Goal: Task Accomplishment & Management: Manage account settings

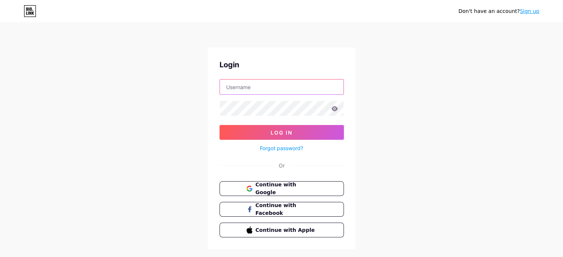
type input "[EMAIL_ADDRESS][DOMAIN_NAME]"
click at [333, 107] on icon at bounding box center [334, 108] width 6 height 5
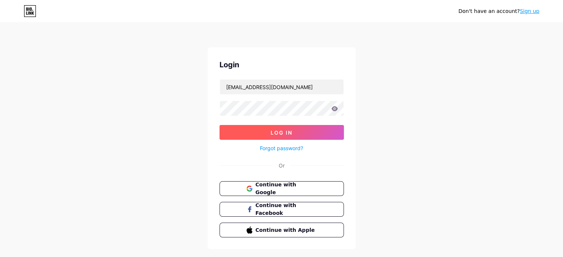
click at [303, 128] on button "Log In" at bounding box center [281, 132] width 124 height 15
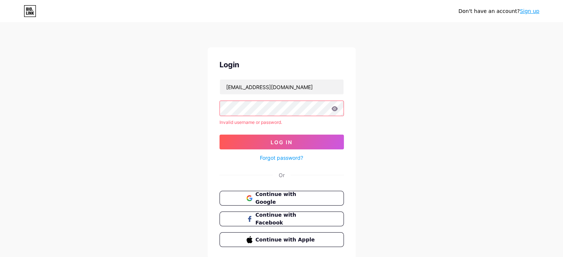
click at [301, 134] on form "[EMAIL_ADDRESS][DOMAIN_NAME] Invalid username or password. Log In Forgot passwo…" at bounding box center [281, 120] width 124 height 83
click at [296, 140] on button "Log In" at bounding box center [281, 142] width 124 height 15
click at [206, 107] on div "Don't have an account? Sign up Login [EMAIL_ADDRESS][DOMAIN_NAME] Invalid usern…" at bounding box center [281, 141] width 563 height 283
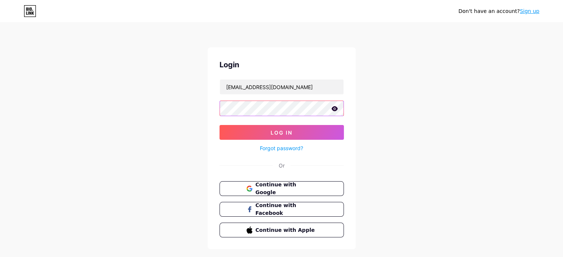
click at [219, 125] on button "Log In" at bounding box center [281, 132] width 124 height 15
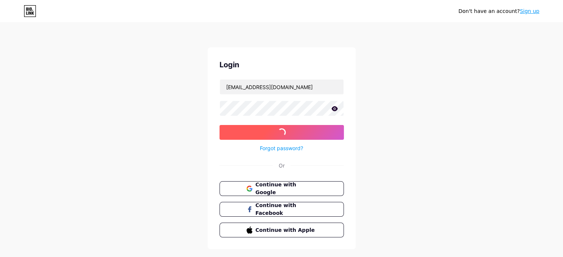
click at [231, 130] on button "Log In" at bounding box center [281, 132] width 124 height 15
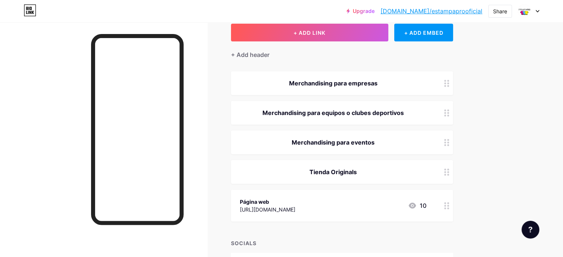
scroll to position [44, 0]
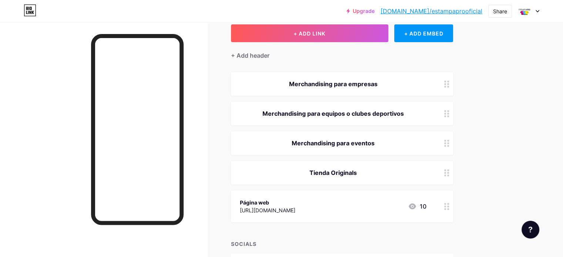
click at [416, 205] on icon at bounding box center [411, 206] width 7 height 6
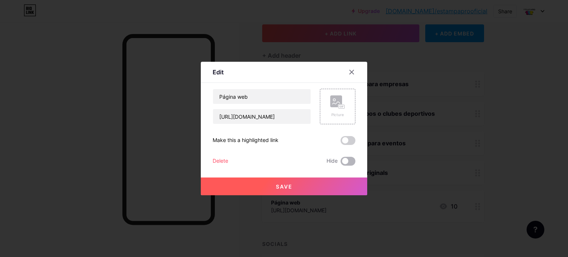
click at [346, 162] on span at bounding box center [348, 161] width 15 height 9
click at [341, 163] on input "checkbox" at bounding box center [341, 163] width 0 height 0
click at [291, 185] on span "Save" at bounding box center [284, 186] width 17 height 6
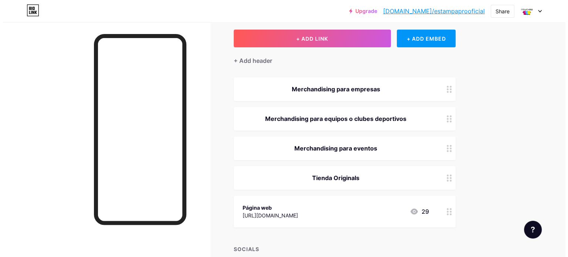
scroll to position [38, 0]
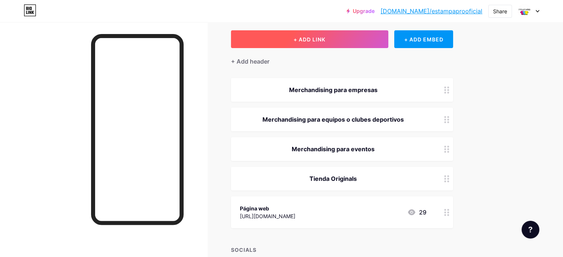
click at [325, 38] on span "+ ADD LINK" at bounding box center [309, 39] width 32 height 6
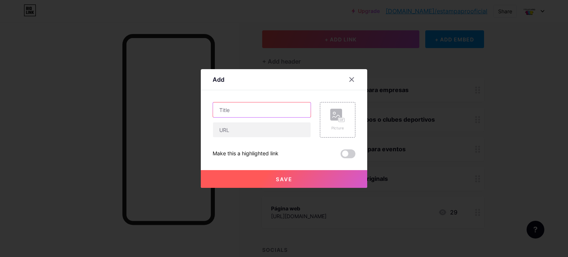
click at [272, 112] on input "text" at bounding box center [262, 109] width 98 height 15
type input "CATÁLOGO 25-26"
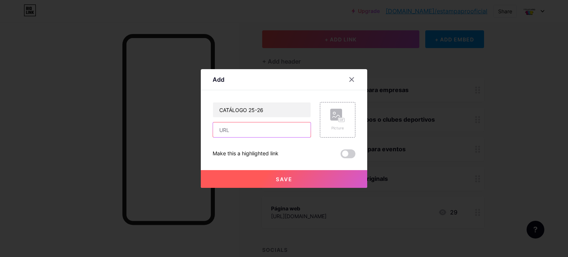
click at [247, 129] on input "text" at bounding box center [262, 129] width 98 height 15
paste input "[URL][DOMAIN_NAME]"
type input "[URL][DOMAIN_NAME]"
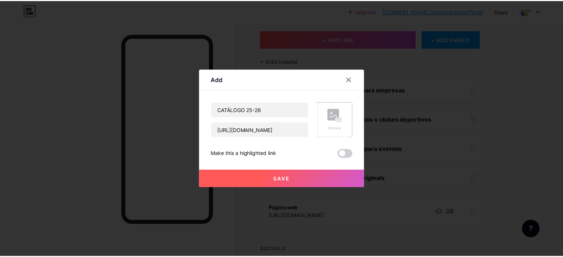
scroll to position [0, 0]
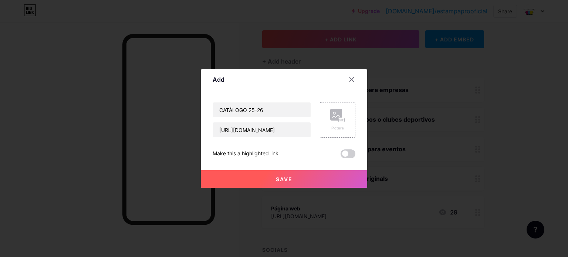
click at [260, 149] on div "CATÁLOGO 25-26 [URL][DOMAIN_NAME] Picture Make this a highlighted link Save" at bounding box center [284, 130] width 143 height 56
click at [340, 119] on icon at bounding box center [341, 120] width 2 height 2
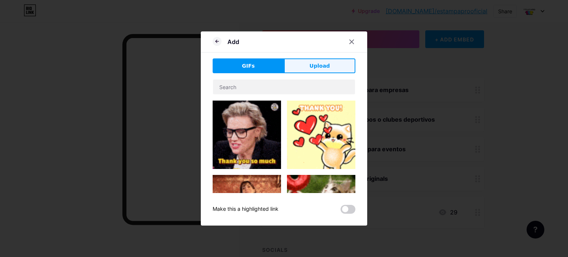
click at [320, 64] on span "Upload" at bounding box center [320, 66] width 20 height 8
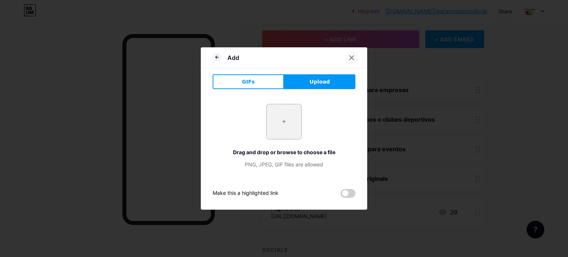
click at [351, 55] on icon at bounding box center [352, 58] width 6 height 6
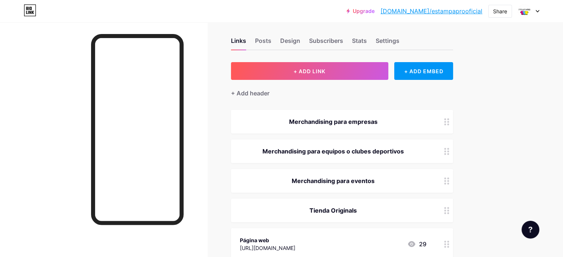
scroll to position [6, 0]
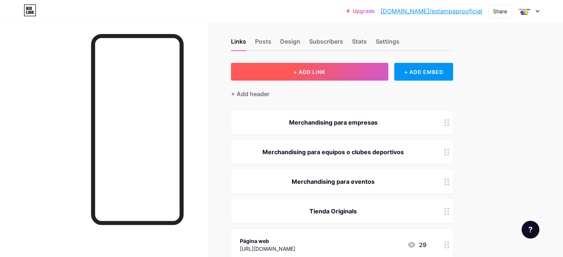
click at [359, 71] on button "+ ADD LINK" at bounding box center [309, 72] width 157 height 18
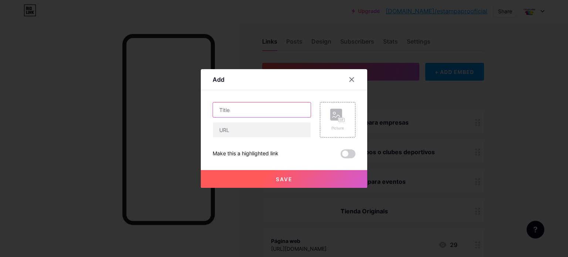
click at [248, 112] on input "text" at bounding box center [262, 109] width 98 height 15
type input "CATÁLOGO 25-26"
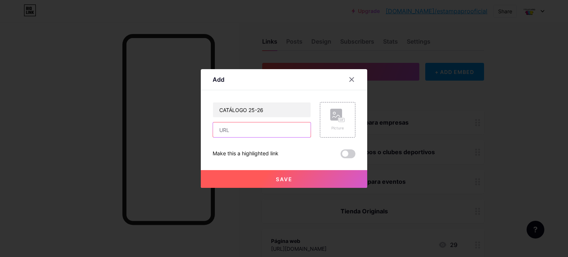
click at [238, 131] on input "text" at bounding box center [262, 129] width 98 height 15
type input "[URL][DOMAIN_NAME]"
click at [344, 152] on span at bounding box center [348, 153] width 15 height 9
click at [341, 156] on input "checkbox" at bounding box center [341, 156] width 0 height 0
click at [289, 180] on span "Save" at bounding box center [284, 179] width 17 height 6
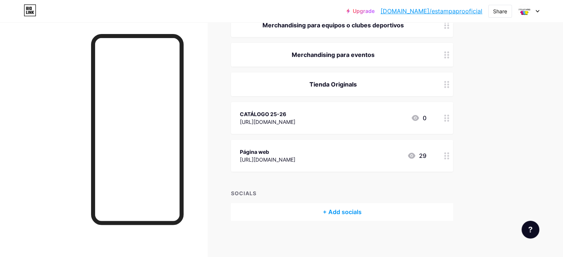
scroll to position [0, 0]
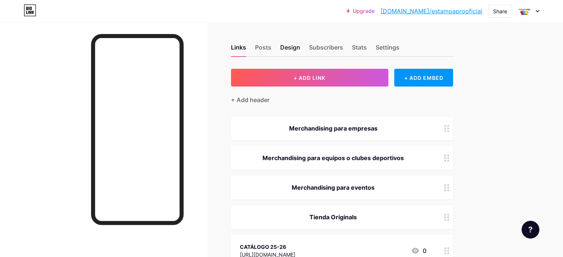
click at [300, 48] on div "Design" at bounding box center [290, 49] width 20 height 13
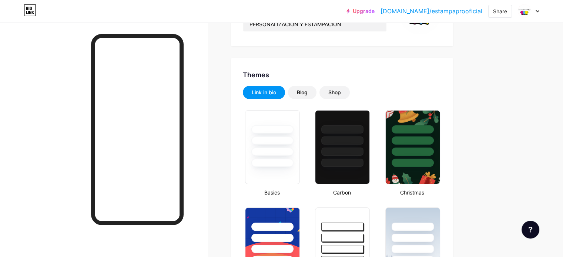
scroll to position [111, 0]
click at [294, 147] on div at bounding box center [271, 151] width 43 height 9
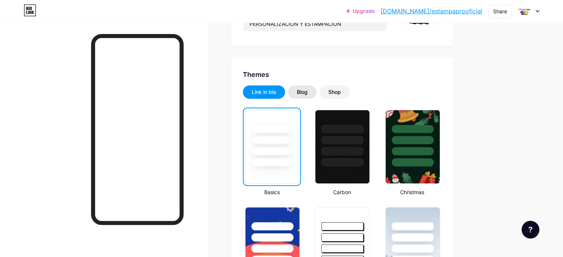
click at [307, 94] on div "Blog" at bounding box center [302, 91] width 11 height 7
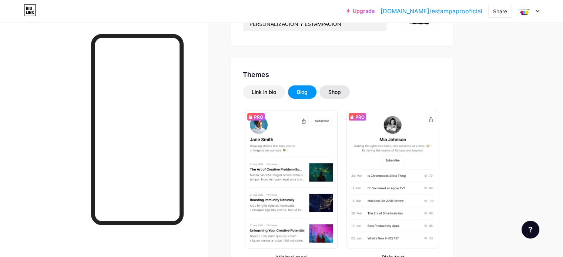
click at [350, 87] on div "Shop" at bounding box center [334, 91] width 30 height 13
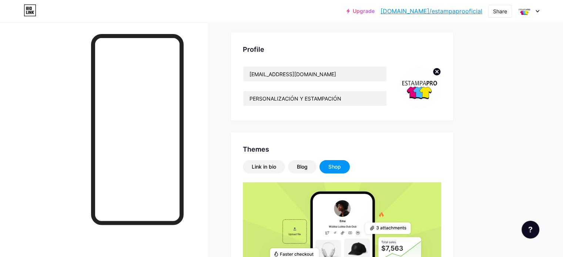
scroll to position [0, 0]
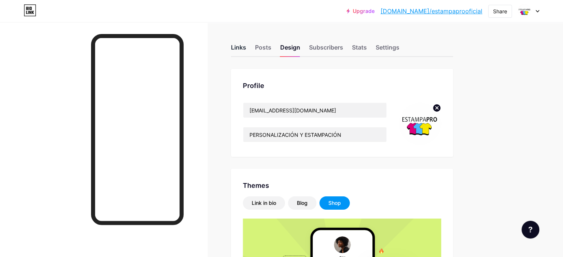
click at [246, 46] on div "Links" at bounding box center [238, 49] width 15 height 13
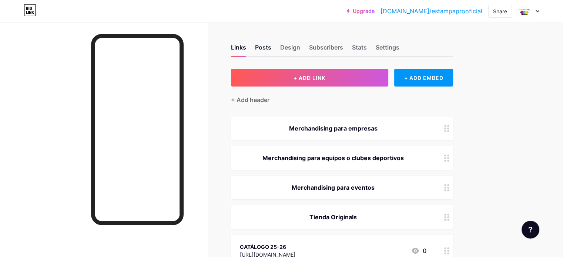
click at [271, 50] on div "Posts" at bounding box center [263, 49] width 16 height 13
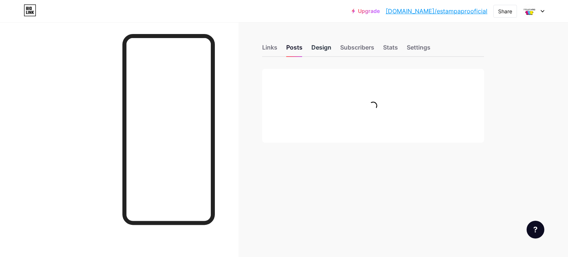
click at [323, 46] on div "Design" at bounding box center [321, 49] width 20 height 13
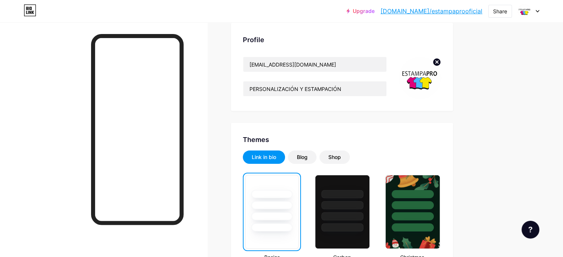
scroll to position [4, 0]
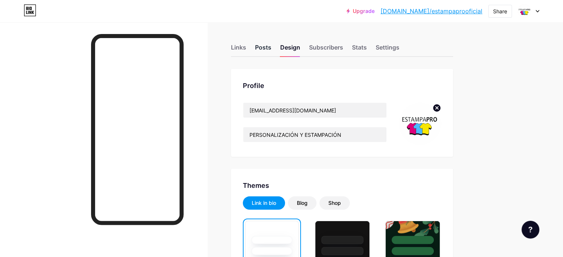
click at [271, 53] on div "Posts" at bounding box center [263, 49] width 16 height 13
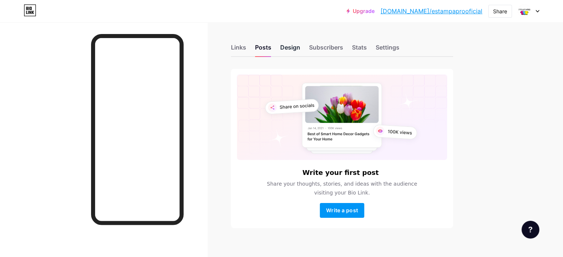
click at [300, 47] on div "Design" at bounding box center [290, 49] width 20 height 13
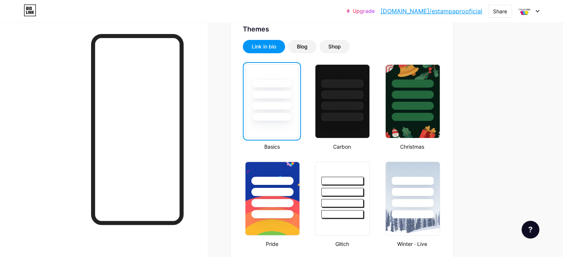
scroll to position [157, 0]
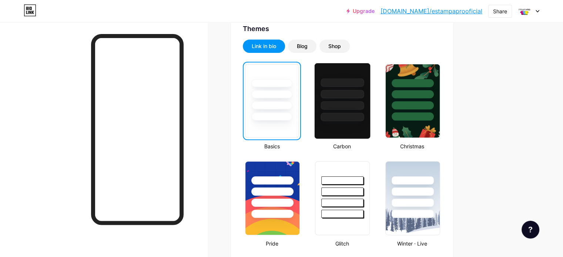
click at [370, 99] on div at bounding box center [341, 92] width 55 height 58
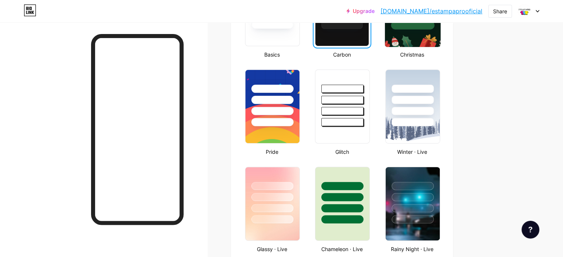
scroll to position [250, 0]
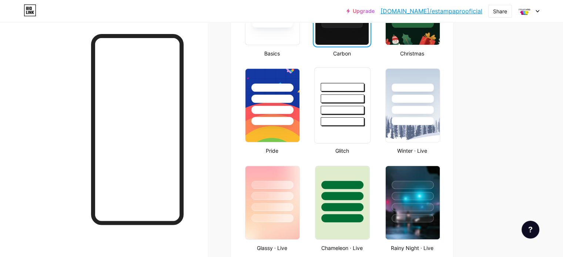
click at [367, 103] on div at bounding box center [341, 97] width 55 height 58
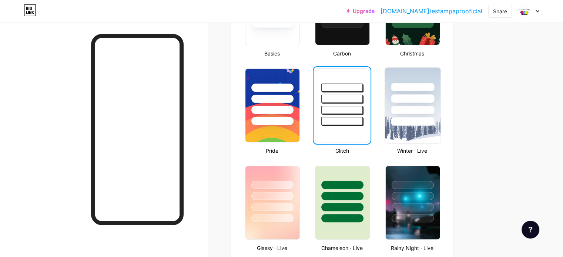
click at [434, 113] on div at bounding box center [412, 110] width 43 height 9
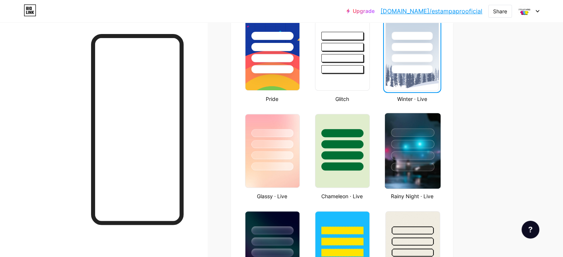
scroll to position [303, 0]
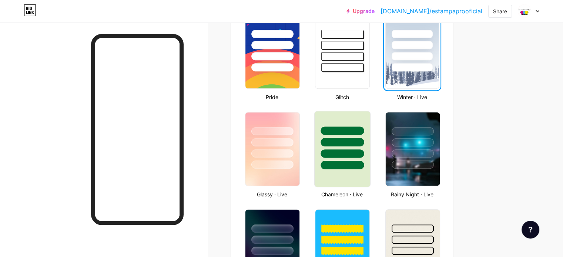
click at [363, 142] on div at bounding box center [342, 142] width 43 height 9
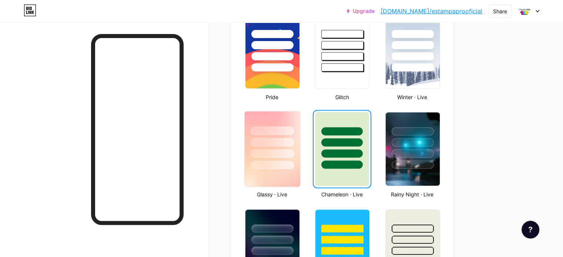
click at [294, 154] on div at bounding box center [271, 153] width 43 height 9
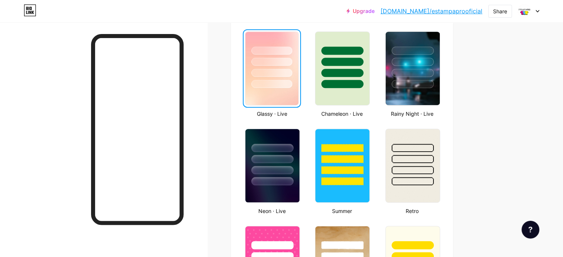
scroll to position [384, 0]
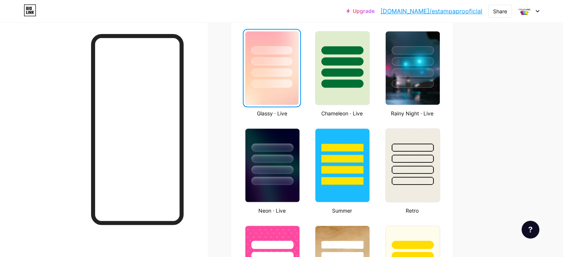
click at [293, 155] on div at bounding box center [272, 159] width 42 height 8
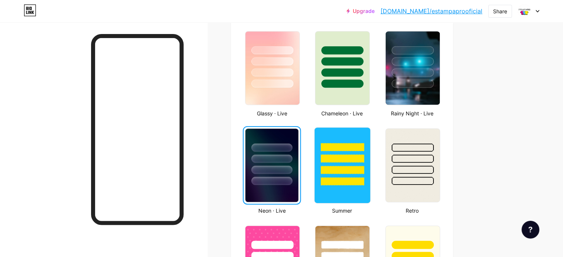
click at [370, 175] on div at bounding box center [341, 157] width 55 height 58
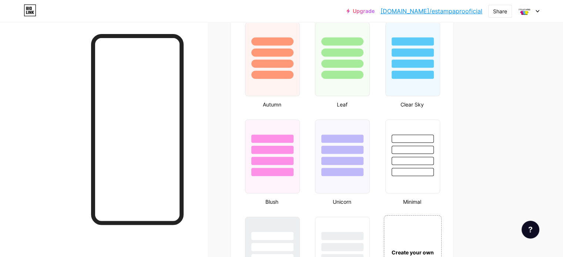
scroll to position [685, 0]
click at [434, 150] on div at bounding box center [412, 149] width 43 height 9
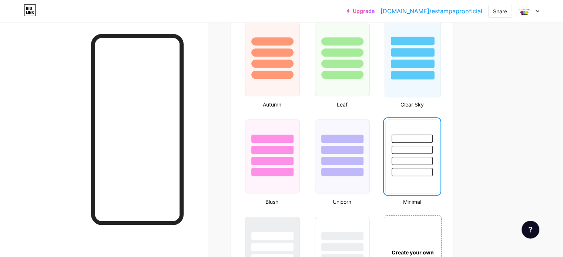
click at [440, 68] on div at bounding box center [411, 50] width 55 height 58
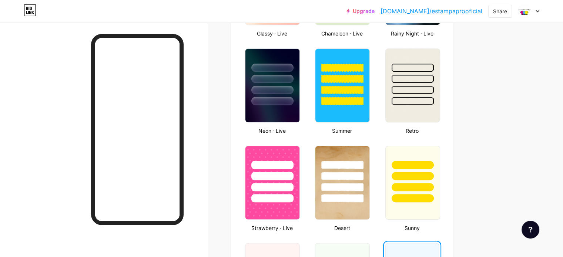
scroll to position [463, 0]
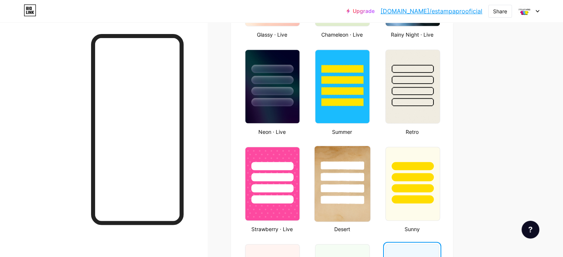
click at [364, 161] on div at bounding box center [342, 165] width 43 height 9
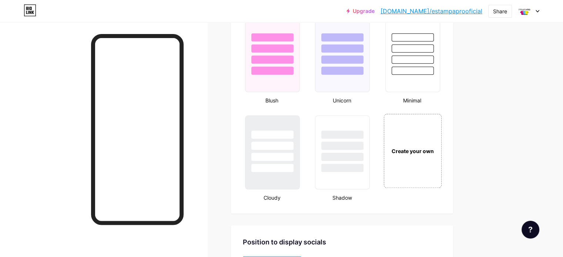
scroll to position [788, 0]
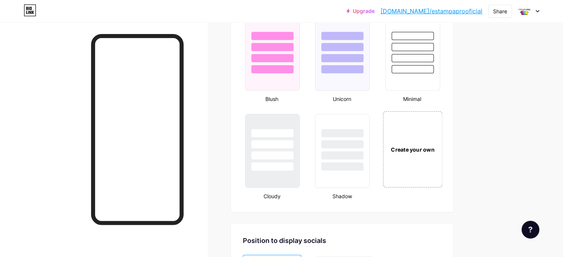
click at [440, 145] on div "Create your own" at bounding box center [411, 149] width 55 height 8
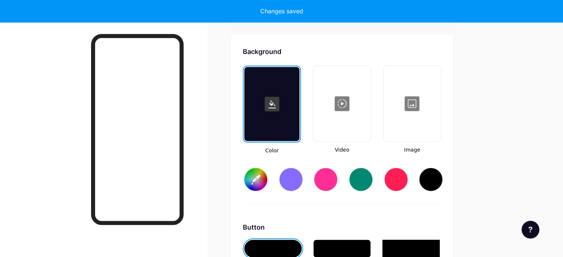
scroll to position [979, 0]
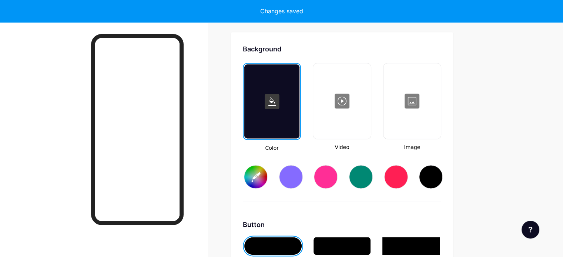
type input "#ffffff"
type input "#000000"
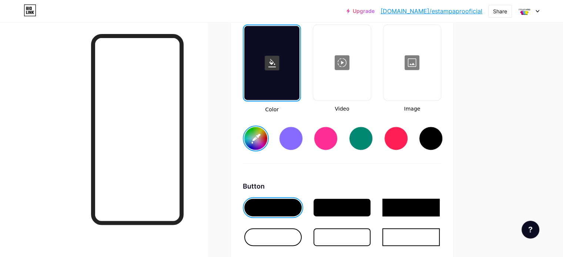
scroll to position [1022, 0]
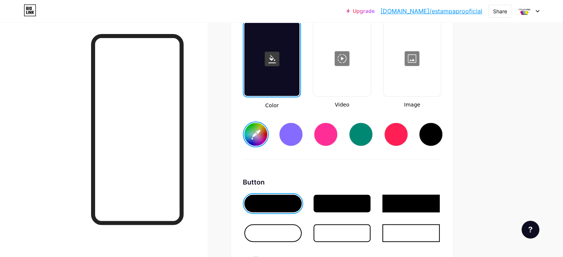
click at [267, 137] on input "#ffffff" at bounding box center [255, 134] width 23 height 23
click at [267, 133] on input "#ffffff" at bounding box center [255, 134] width 23 height 23
click at [267, 131] on input "#ffffff" at bounding box center [255, 134] width 23 height 23
type input "#005485"
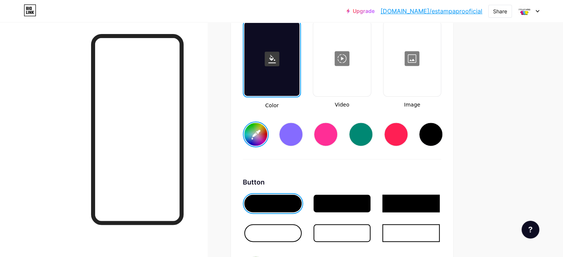
click at [301, 229] on div at bounding box center [272, 233] width 57 height 18
click at [371, 228] on div at bounding box center [341, 233] width 57 height 18
click at [439, 224] on div at bounding box center [410, 233] width 57 height 18
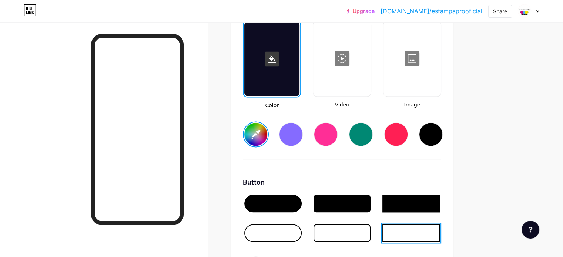
click at [362, 235] on div at bounding box center [341, 233] width 57 height 18
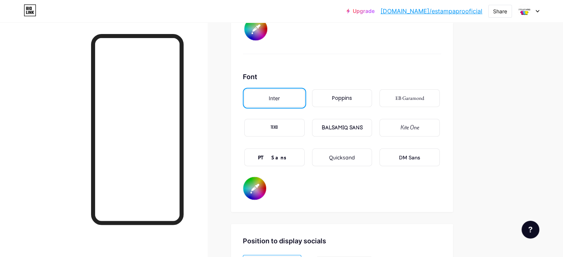
scroll to position [1274, 0]
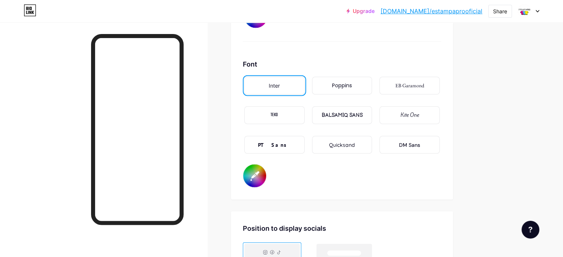
click at [352, 84] on div "Poppins" at bounding box center [342, 86] width 20 height 8
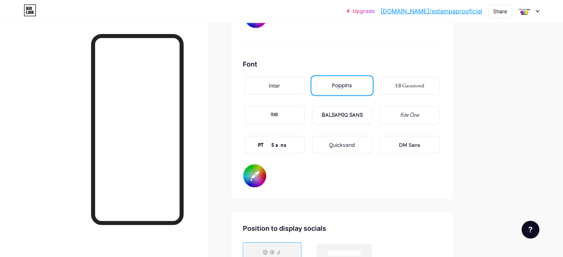
click at [280, 84] on div "Inter" at bounding box center [274, 86] width 11 height 8
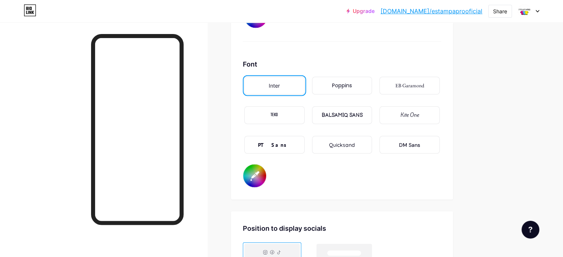
click at [362, 111] on div "BALSAMIQ SANS" at bounding box center [341, 115] width 41 height 8
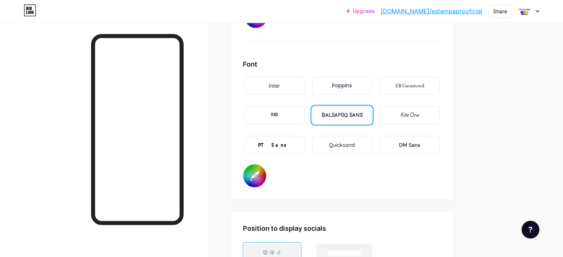
click at [280, 84] on div "Inter" at bounding box center [274, 86] width 11 height 8
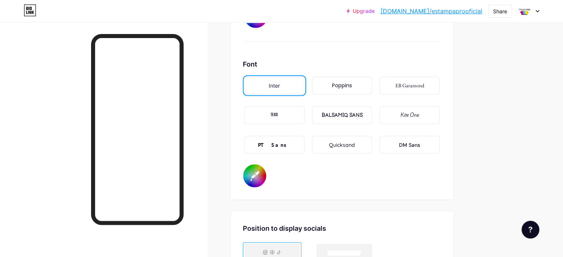
click at [296, 141] on div "PT Sans" at bounding box center [274, 145] width 60 height 18
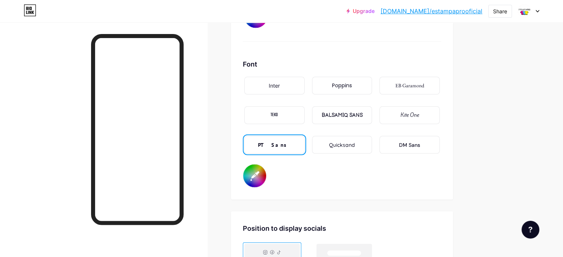
click at [304, 82] on div "Inter" at bounding box center [274, 86] width 60 height 18
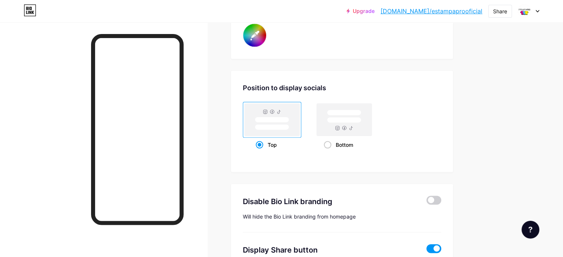
scroll to position [1414, 0]
click at [331, 141] on span at bounding box center [327, 144] width 7 height 7
click at [328, 151] on input "Bottom" at bounding box center [326, 153] width 5 height 5
radio input "true"
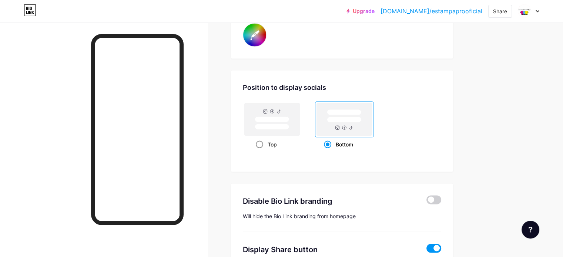
click at [263, 141] on span at bounding box center [259, 144] width 7 height 7
click at [260, 151] on input "Top" at bounding box center [258, 153] width 5 height 5
radio input "true"
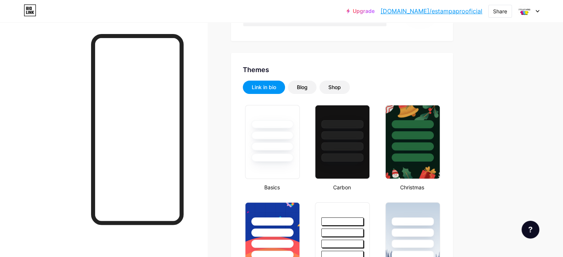
scroll to position [0, 0]
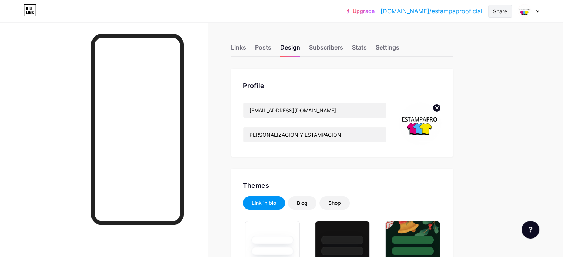
click at [503, 12] on div "Share" at bounding box center [500, 11] width 14 height 8
click at [452, 36] on div "Copy link" at bounding box center [456, 38] width 110 height 18
click at [246, 48] on div "Links" at bounding box center [238, 49] width 15 height 13
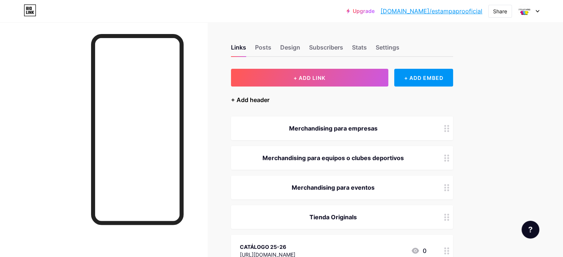
click at [269, 98] on div "+ Add header" at bounding box center [250, 99] width 38 height 9
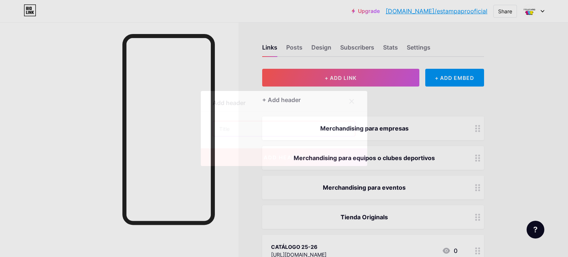
click at [290, 126] on input "text" at bounding box center [284, 128] width 142 height 15
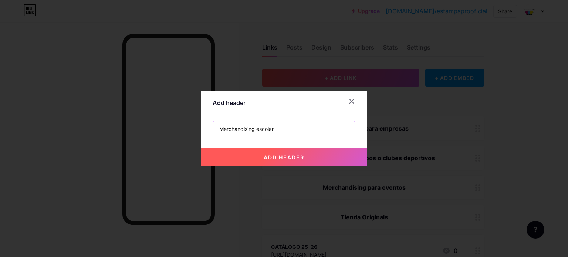
type input "Merchandising escolar"
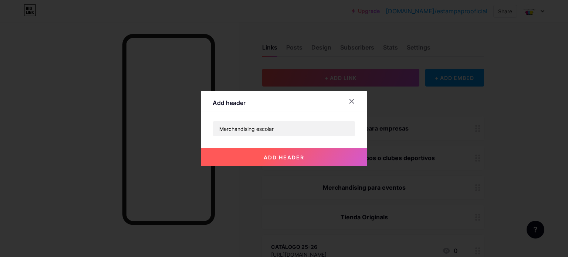
click at [274, 153] on button "add header" at bounding box center [284, 157] width 166 height 18
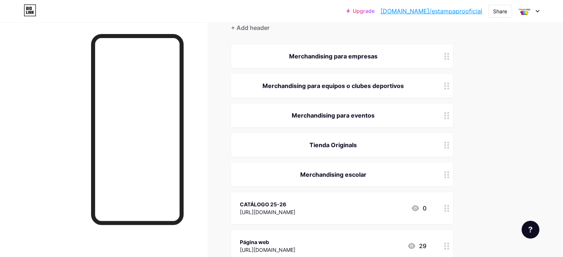
scroll to position [58, 0]
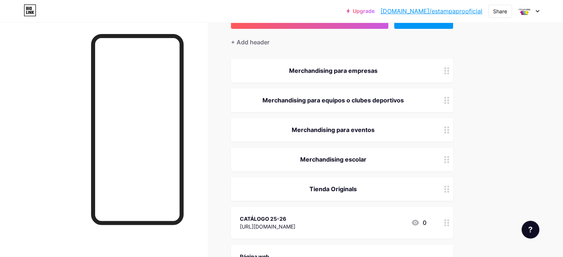
click at [453, 151] on div at bounding box center [446, 160] width 13 height 24
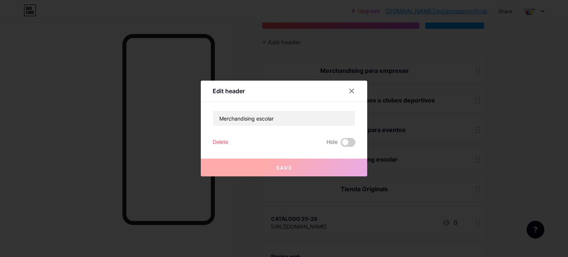
click at [278, 170] on span "Save" at bounding box center [284, 168] width 17 height 6
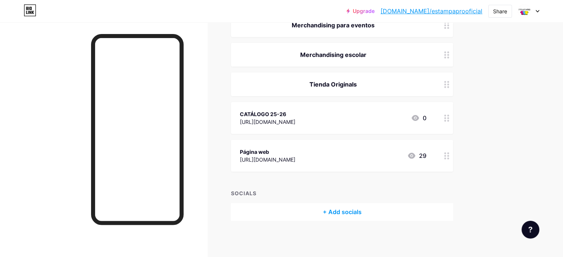
scroll to position [0, 0]
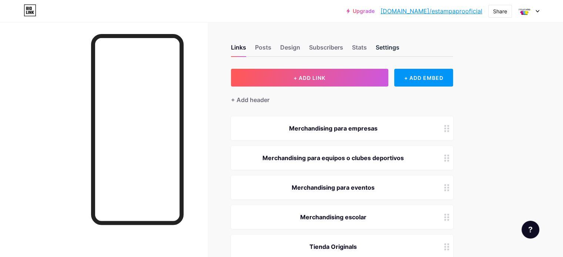
click at [399, 44] on div "Settings" at bounding box center [387, 49] width 24 height 13
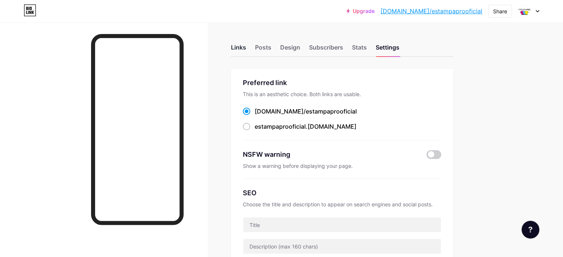
click at [246, 50] on div "Links" at bounding box center [238, 49] width 15 height 13
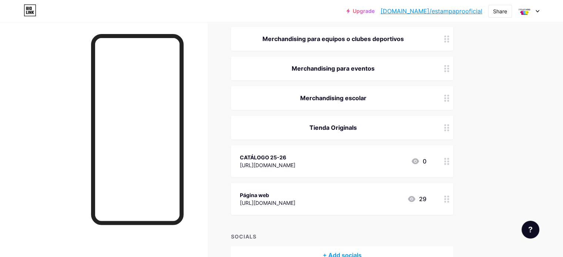
scroll to position [114, 0]
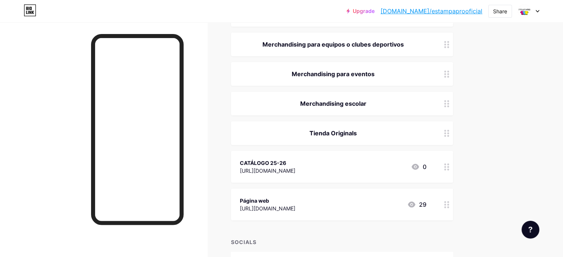
click at [416, 204] on icon at bounding box center [411, 204] width 9 height 9
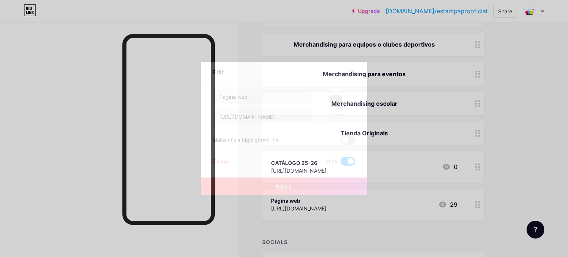
click at [353, 73] on icon at bounding box center [352, 72] width 6 height 6
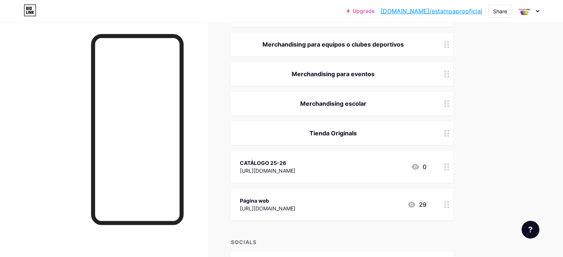
click at [453, 48] on div at bounding box center [446, 45] width 13 height 24
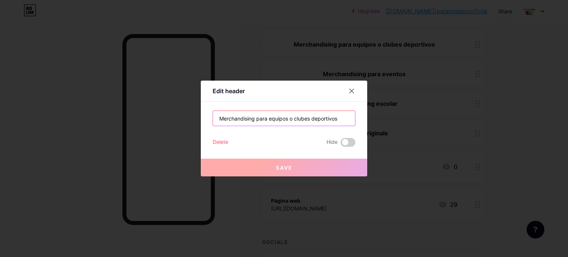
click at [340, 122] on input "Merchandising para equipos o clubes deportivos" at bounding box center [284, 118] width 142 height 15
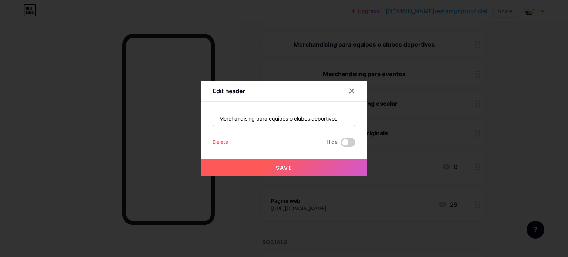
click at [349, 120] on input "Merchandising para equipos o clubes deportivos" at bounding box center [284, 118] width 142 height 15
paste input "⚽"
type input "Merchandising para equipos o clubes deportivos ⚽"
click at [286, 161] on button "Save" at bounding box center [284, 168] width 166 height 18
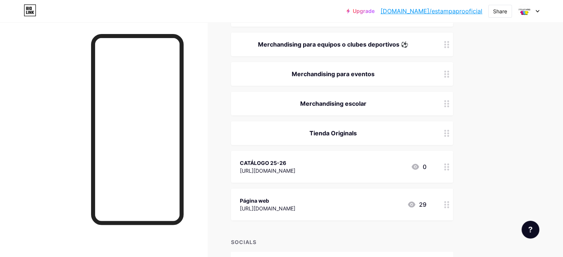
click at [446, 44] on circle at bounding box center [445, 45] width 2 height 2
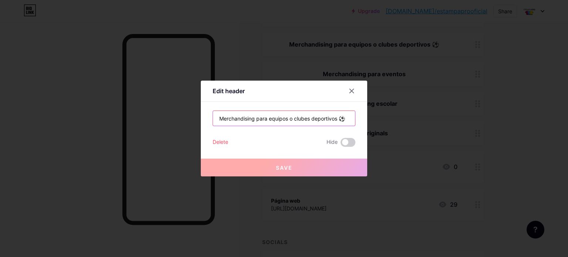
click at [344, 119] on input "Merchandising para equipos o clubes deportivos ⚽" at bounding box center [284, 118] width 142 height 15
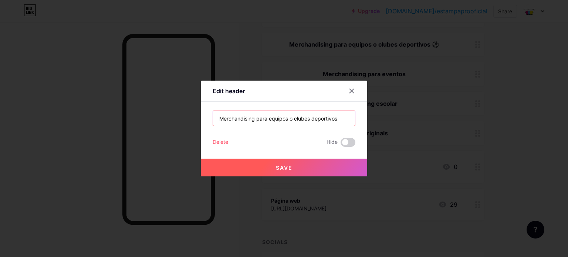
click at [220, 119] on input "Merchandising para equipos o clubes deportivos" at bounding box center [284, 118] width 142 height 15
paste input "⚽"
type input "⚽ Merchandising para equipos o clubes deportivos"
click at [283, 169] on span "Save" at bounding box center [284, 168] width 17 height 6
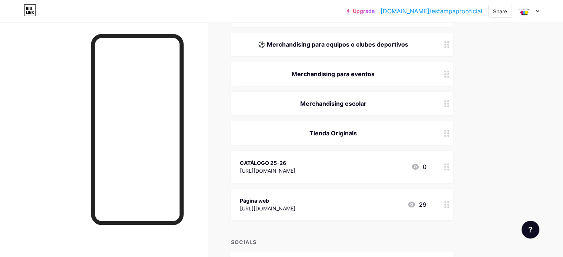
click at [453, 48] on div at bounding box center [446, 45] width 13 height 24
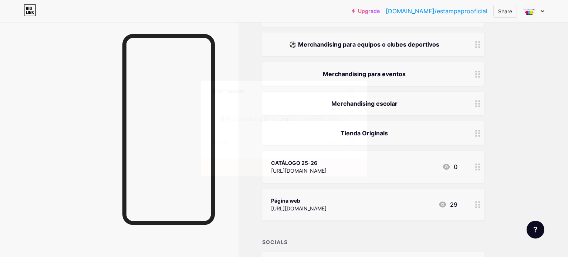
click at [228, 120] on input "⚽ Merchandising para equipos o clubes deportivos" at bounding box center [284, 118] width 142 height 15
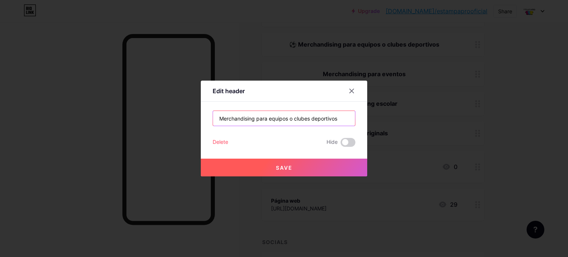
click at [355, 121] on input "Merchandising para equipos o clubes deportivos" at bounding box center [284, 118] width 142 height 15
paste input "⚽"
type input "Merchandising para equipos o clubes deportivos ⚽"
click at [289, 172] on button "Save" at bounding box center [284, 168] width 166 height 18
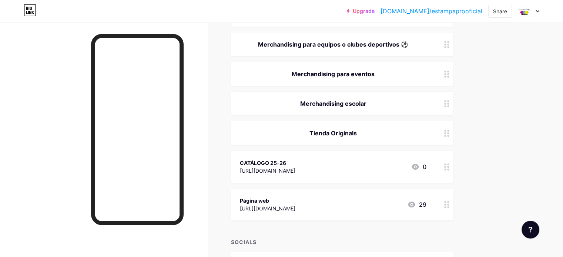
click at [403, 71] on div "Merchandising para eventos" at bounding box center [333, 74] width 186 height 9
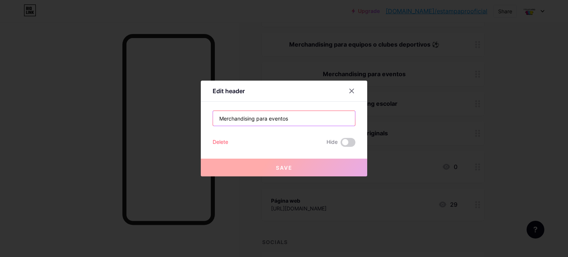
click at [294, 118] on input "Merchandising para eventos" at bounding box center [284, 118] width 142 height 15
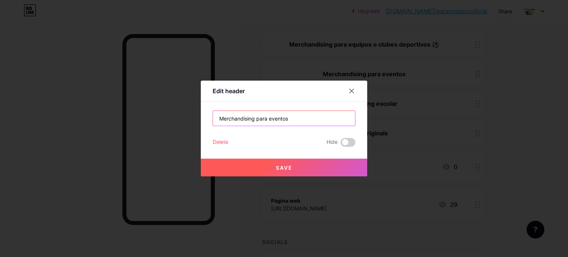
paste input "🎉"
type input "Merchandising para eventos 🎉"
click at [287, 166] on span "Save" at bounding box center [284, 168] width 17 height 6
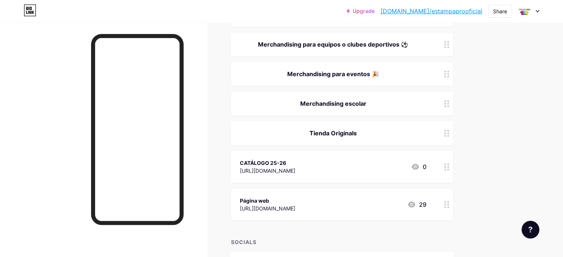
click at [396, 105] on div "Merchandising escolar" at bounding box center [333, 103] width 186 height 9
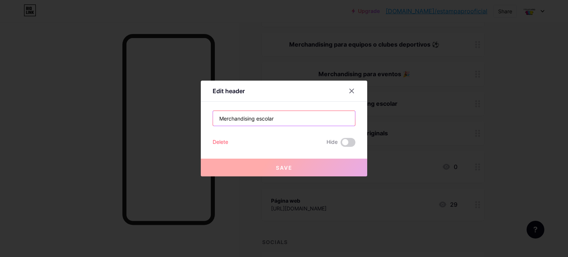
click at [288, 119] on input "Merchandising escolar" at bounding box center [284, 118] width 142 height 15
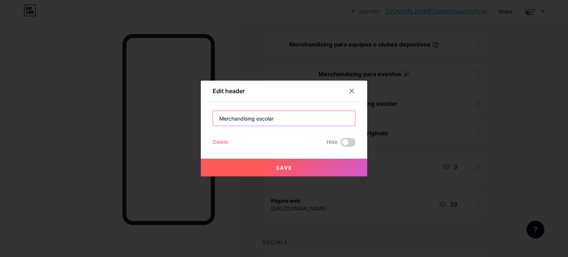
paste input "🎒"
type input "Merchandising escolar 🎒"
click at [279, 165] on span "Save" at bounding box center [284, 168] width 17 height 6
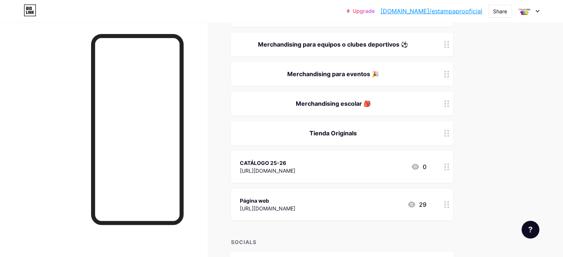
click at [371, 133] on div "Tienda Originals" at bounding box center [333, 133] width 186 height 9
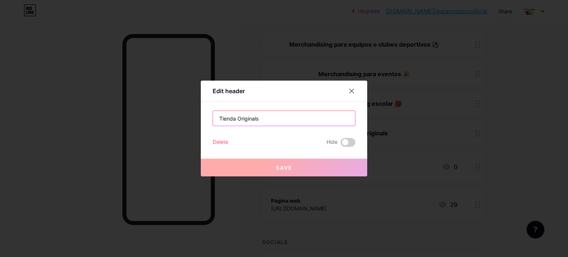
click at [280, 123] on input "Tienda Originals" at bounding box center [284, 118] width 142 height 15
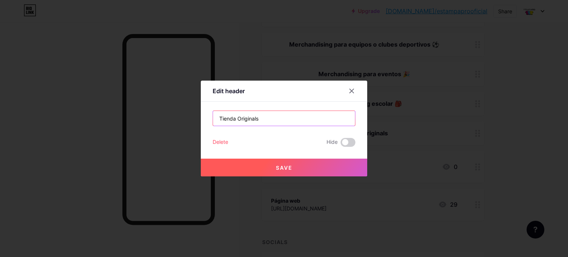
paste input "💫"
type input "Tienda Originals 💫"
click at [276, 165] on span "Save" at bounding box center [284, 168] width 17 height 6
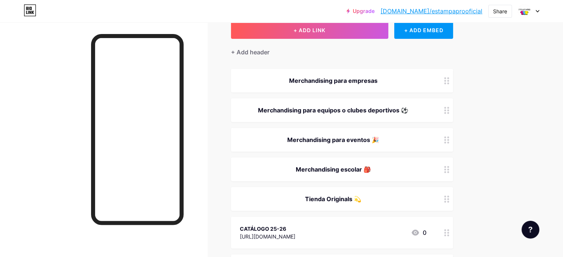
scroll to position [44, 0]
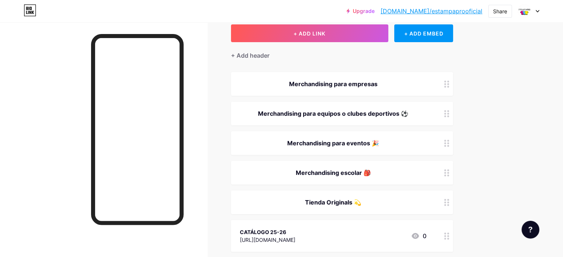
click at [398, 80] on div "Merchandising para empresas" at bounding box center [333, 84] width 186 height 9
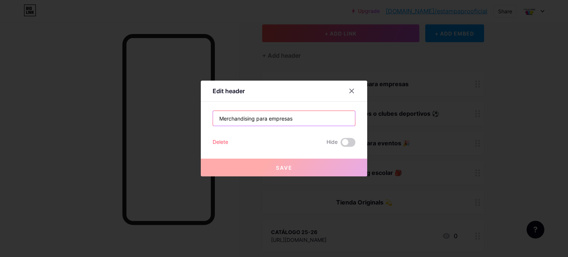
click at [305, 115] on input "Merchandising para empresas" at bounding box center [284, 118] width 142 height 15
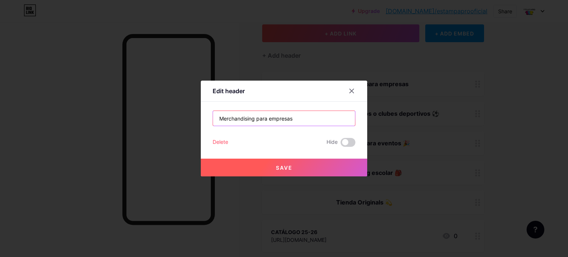
paste input "💼"
type input "Merchandising para empresas 💼"
click at [292, 169] on button "Save" at bounding box center [284, 168] width 166 height 18
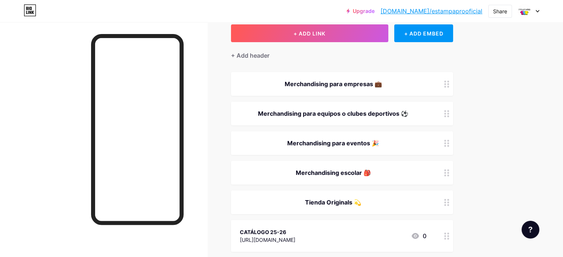
scroll to position [102, 0]
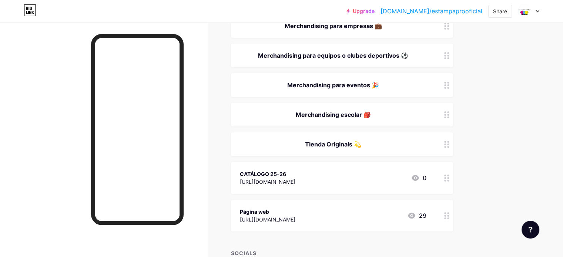
click at [295, 170] on div "CATÁLOGO 25-26" at bounding box center [267, 174] width 55 height 8
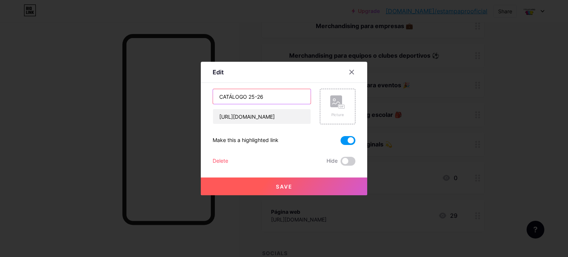
click at [271, 95] on input "CATÁLOGO 25-26" at bounding box center [262, 96] width 98 height 15
click at [277, 94] on input "CATÁLOGO 25-26" at bounding box center [262, 96] width 98 height 15
paste input "📒"
type input "CATÁLOGO 25-26 📒"
click at [290, 185] on span "Save" at bounding box center [284, 186] width 17 height 6
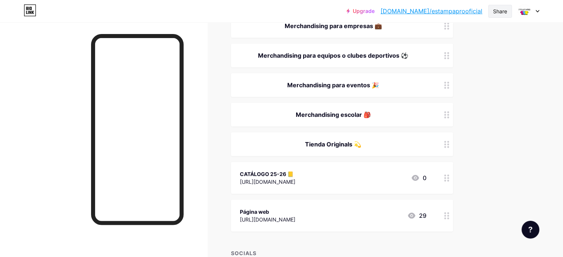
click at [501, 11] on div "Share" at bounding box center [500, 11] width 14 height 8
click at [445, 41] on div "Copy link" at bounding box center [438, 38] width 27 height 9
click at [484, 167] on div "Links Posts Design Subscribers Stats Settings + ADD LINK + ADD EMBED + Add head…" at bounding box center [242, 119] width 484 height 398
